Goal: Task Accomplishment & Management: Manage account settings

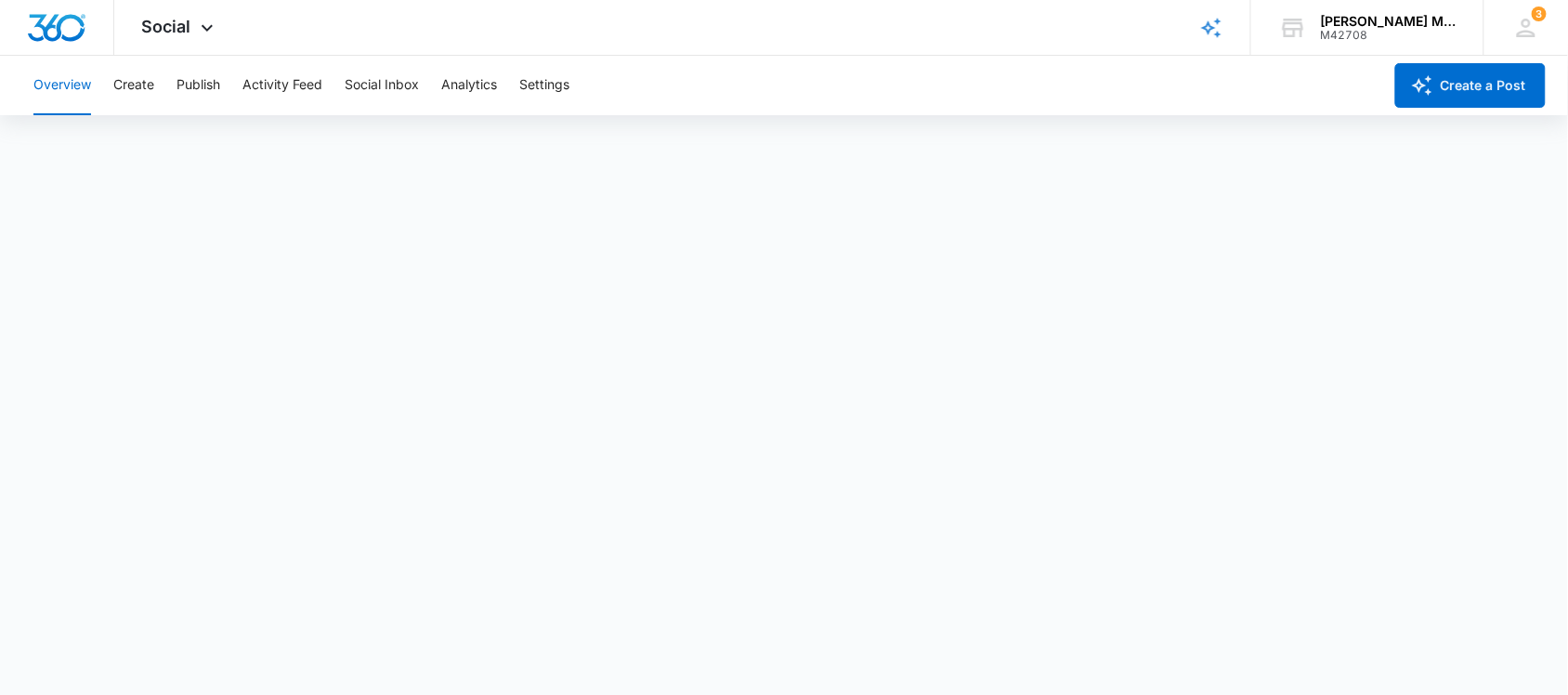
scroll to position [6, 0]
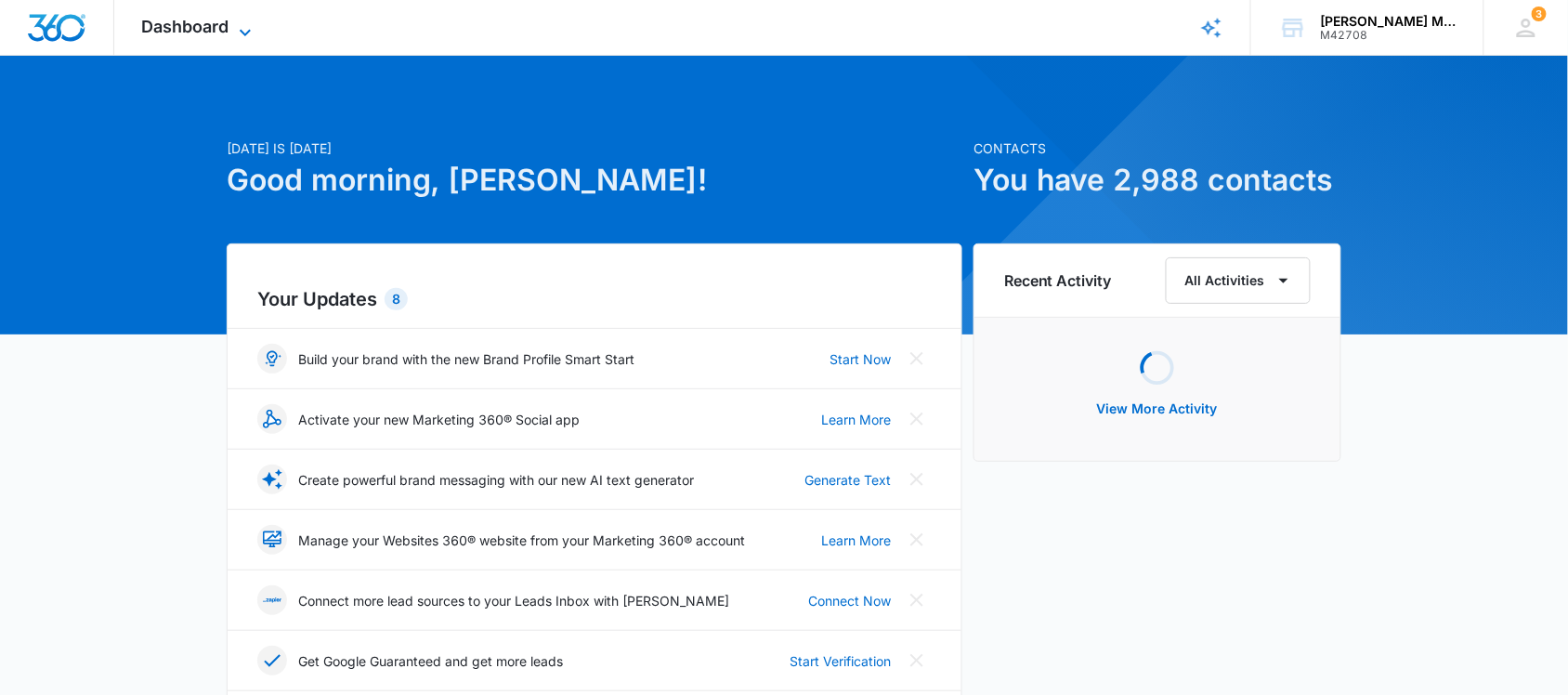
click at [178, 20] on span "Dashboard" at bounding box center [186, 27] width 87 height 20
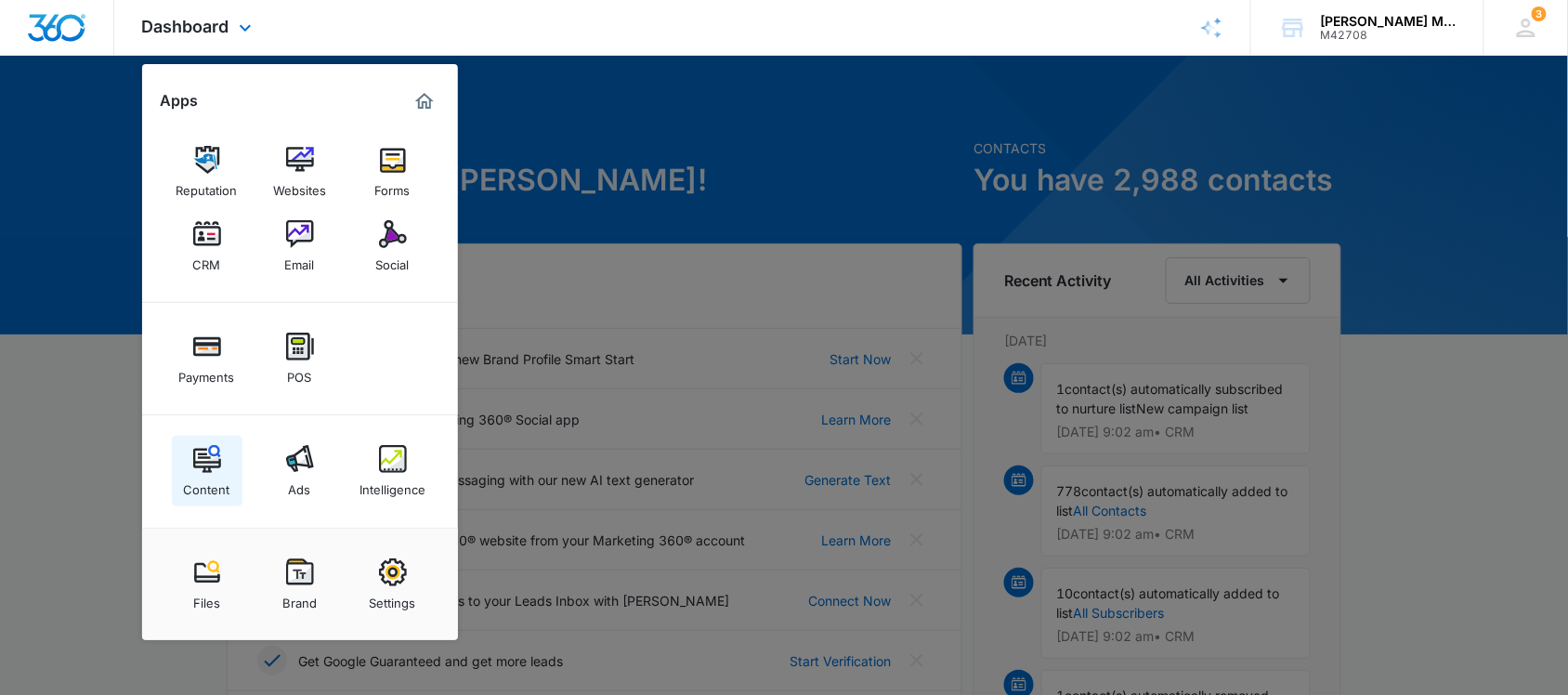
click at [200, 455] on img at bounding box center [206, 458] width 28 height 28
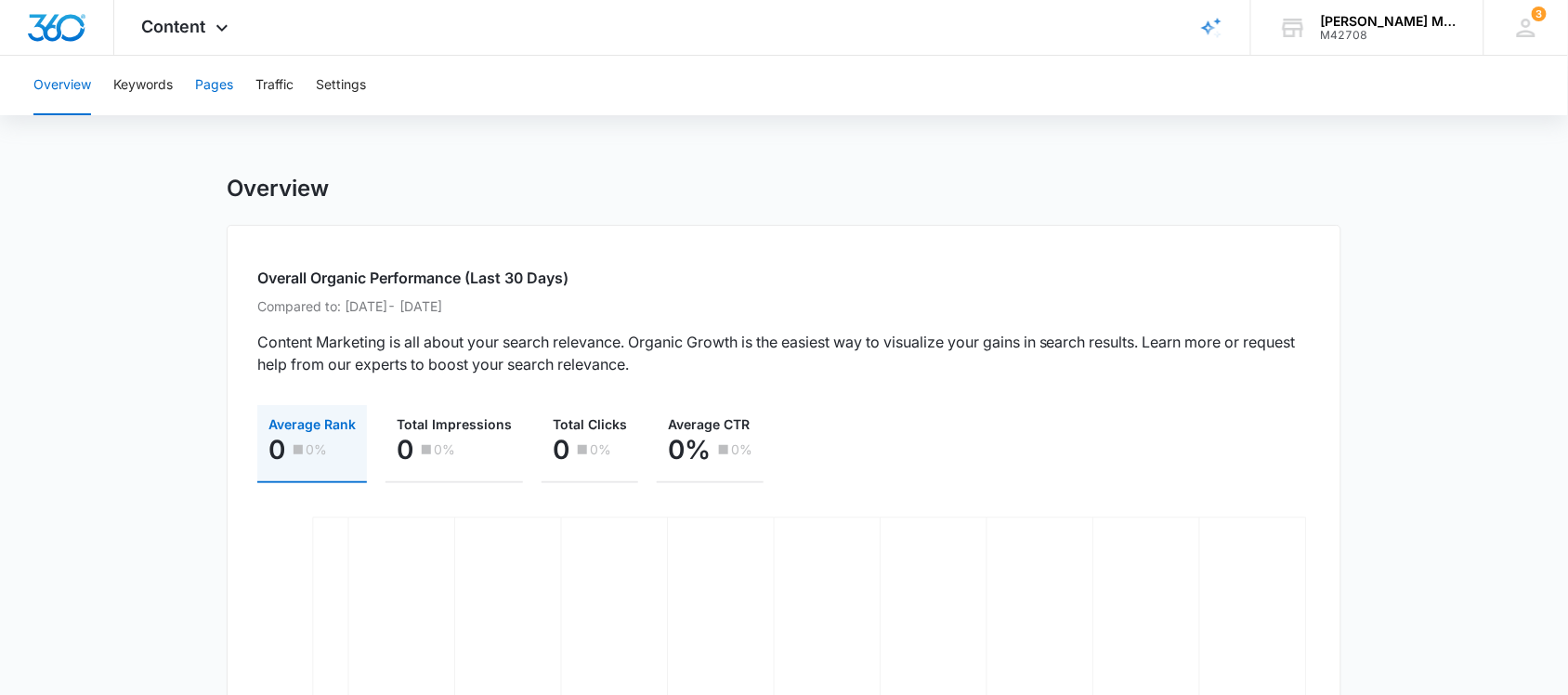
click at [228, 85] on button "Pages" at bounding box center [213, 86] width 38 height 59
